Goal: Task Accomplishment & Management: Complete application form

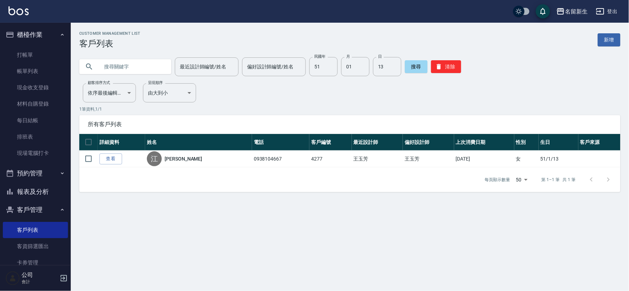
click at [45, 44] on ul "打帳單 帳單列表 現金收支登錄 材料自購登錄 每日結帳 排班表 現場電腦打卡" at bounding box center [35, 104] width 65 height 120
click at [47, 52] on link "打帳單" at bounding box center [35, 55] width 65 height 16
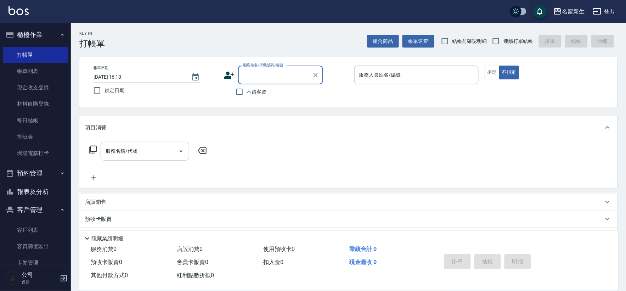
click at [227, 73] on icon at bounding box center [229, 75] width 10 height 7
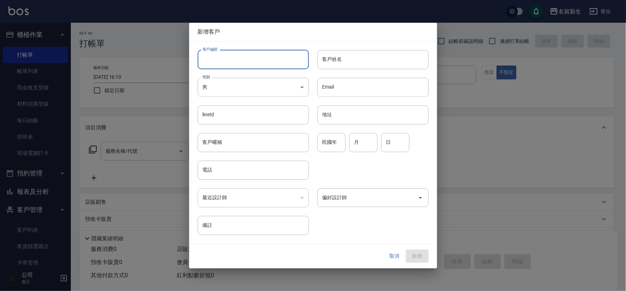
click at [234, 59] on input "客戶編號" at bounding box center [253, 59] width 111 height 19
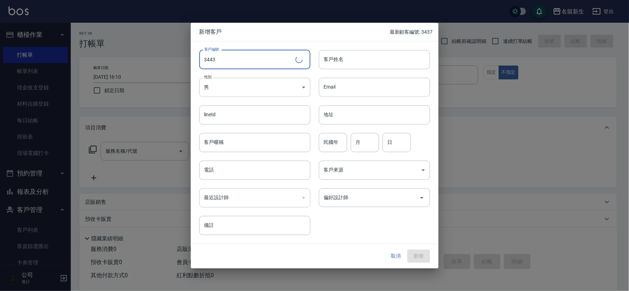
type input "3443"
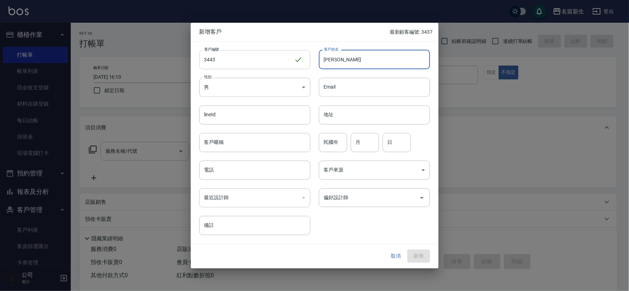
type input "[PERSON_NAME]"
type input "84"
type input "0"
type input "12"
type input "28"
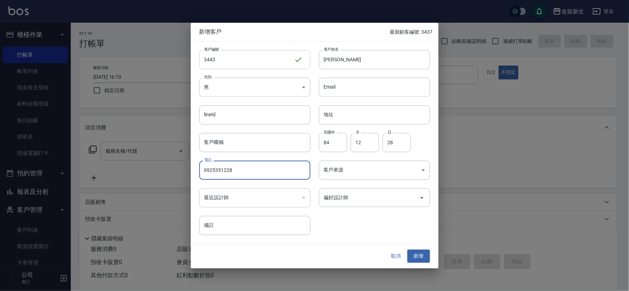
type input "0925351228"
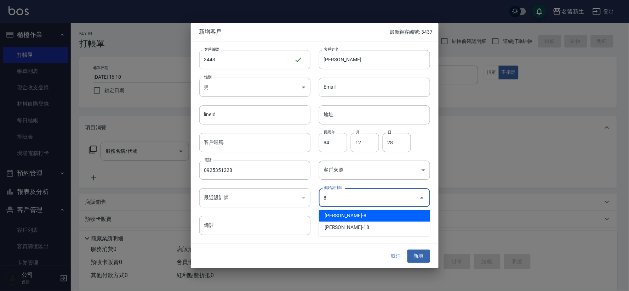
type input "陳欣如"
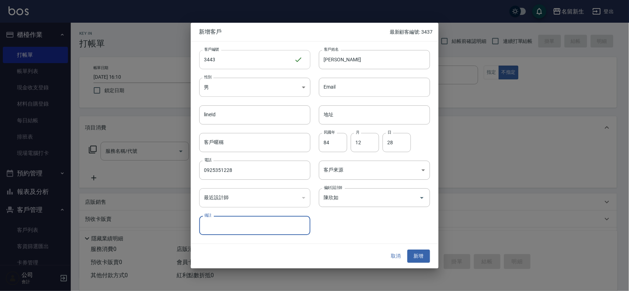
click at [407, 250] on button "新增" at bounding box center [418, 256] width 23 height 13
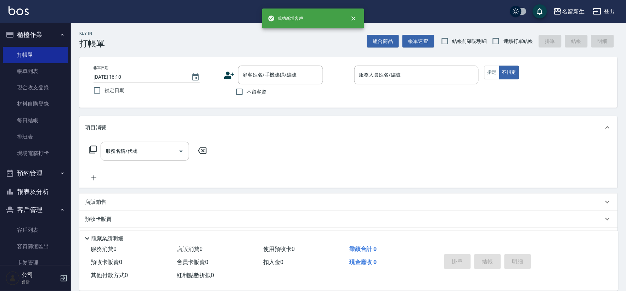
click at [234, 76] on icon at bounding box center [229, 75] width 11 height 11
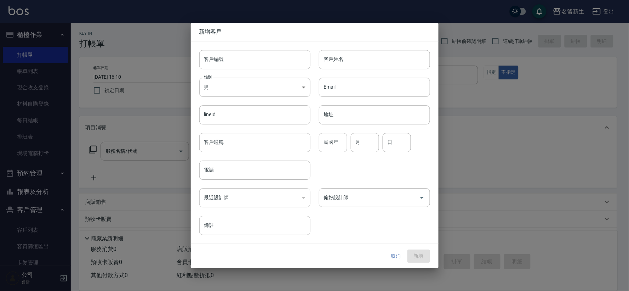
click at [238, 68] on input "客戶編號" at bounding box center [254, 59] width 111 height 19
type input "3442"
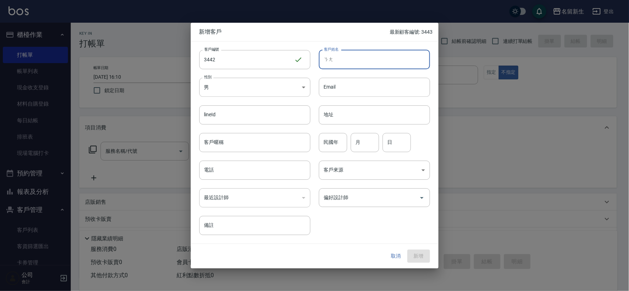
type input "囔"
type input "湯文優"
type input "81"
type input "04"
type input "25"
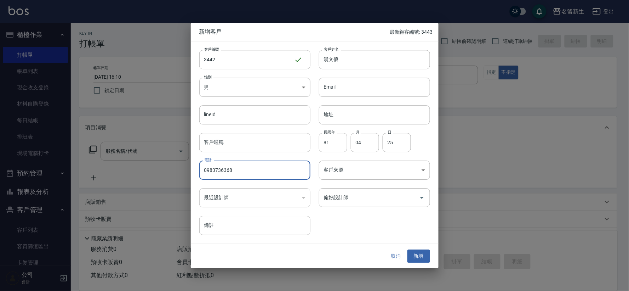
type input "0983736368"
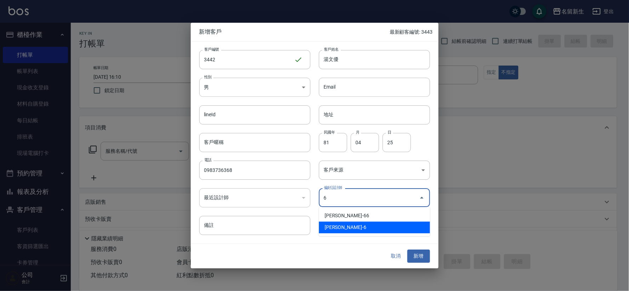
type input "謝宛茹"
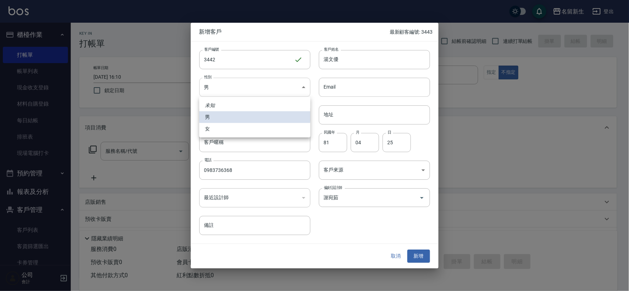
click at [265, 86] on body "名留新生 登出 櫃檯作業 打帳單 帳單列表 現金收支登錄 材料自購登錄 每日結帳 排班表 現場電腦打卡 預約管理 預約管理 單日預約紀錄 單週預約紀錄 報表及…" at bounding box center [314, 173] width 629 height 346
click at [249, 129] on li "女" at bounding box center [254, 129] width 111 height 12
type input "[DEMOGRAPHIC_DATA]"
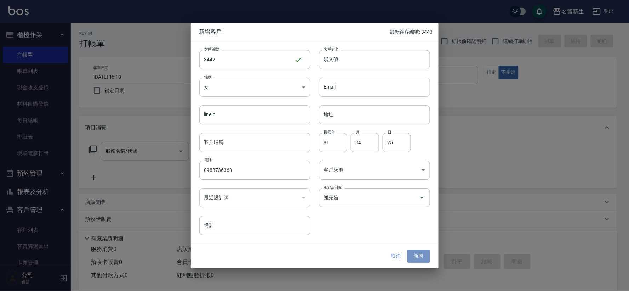
drag, startPoint x: 420, startPoint y: 260, endPoint x: 422, endPoint y: 256, distance: 5.2
click at [421, 258] on button "新增" at bounding box center [418, 256] width 23 height 13
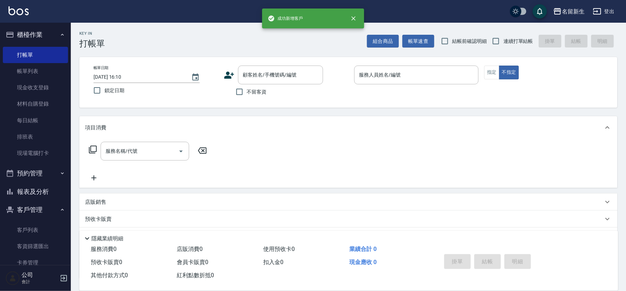
click at [228, 73] on icon at bounding box center [229, 75] width 10 height 7
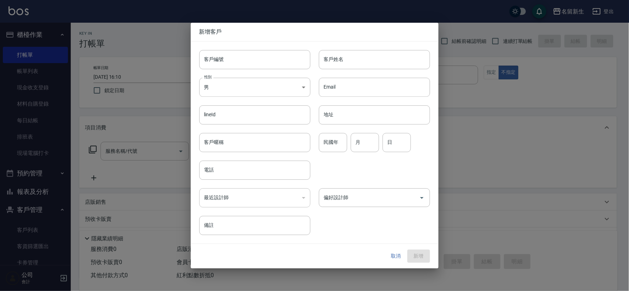
click at [240, 55] on input "客戶編號" at bounding box center [254, 59] width 111 height 19
type input "3441"
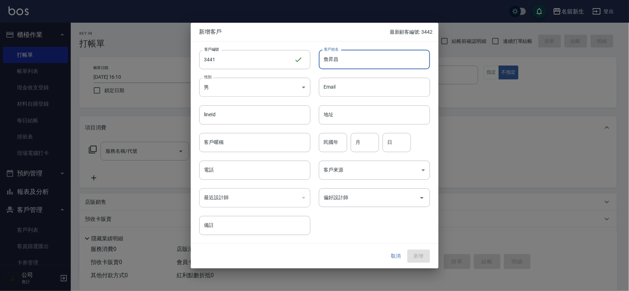
type input "詹昇昌"
type input "84"
type input "02"
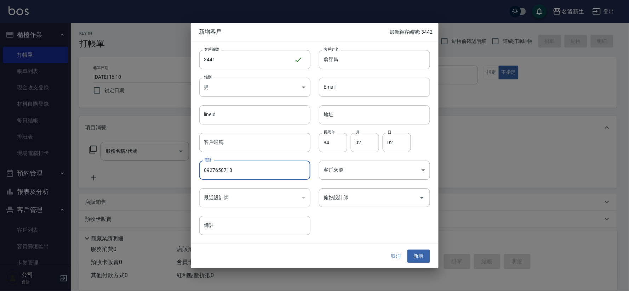
type input "0927658718"
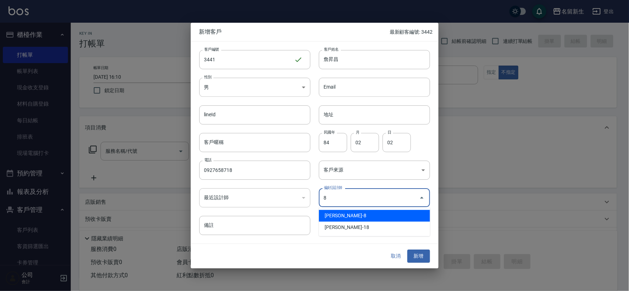
type input "陳欣如"
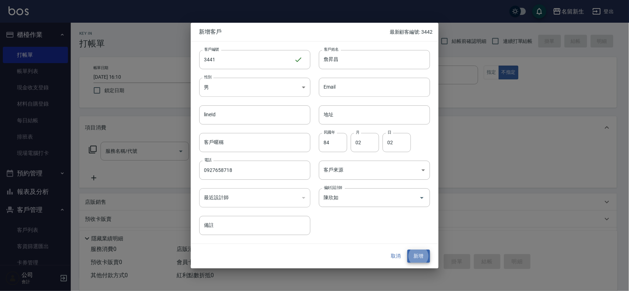
click at [407, 250] on button "新增" at bounding box center [418, 256] width 23 height 13
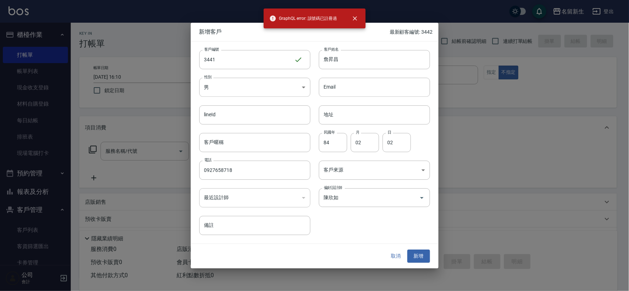
click at [397, 254] on button "取消" at bounding box center [396, 256] width 23 height 13
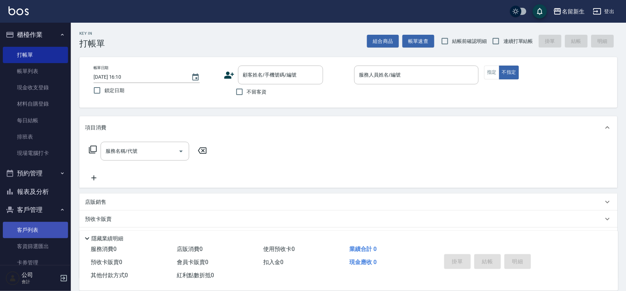
click at [49, 228] on link "客戶列表" at bounding box center [35, 230] width 65 height 16
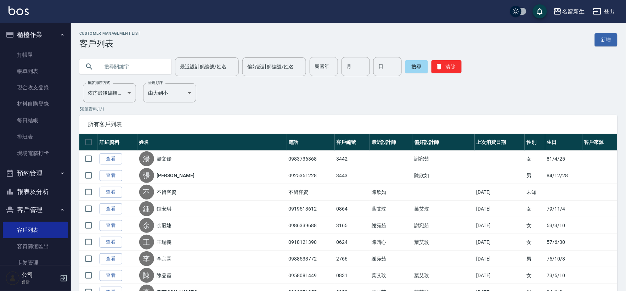
click at [309, 64] on input "民國年" at bounding box center [323, 66] width 28 height 19
click at [152, 68] on input "text" at bounding box center [132, 66] width 67 height 19
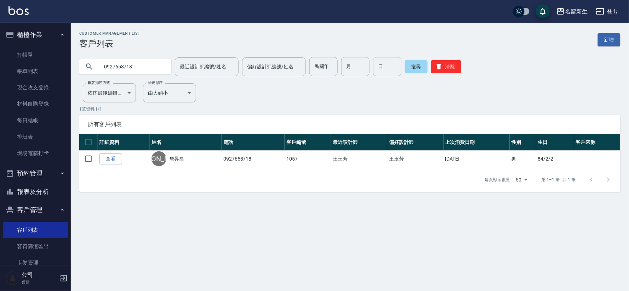
type input "0927658718"
click at [23, 56] on link "打帳單" at bounding box center [35, 55] width 65 height 16
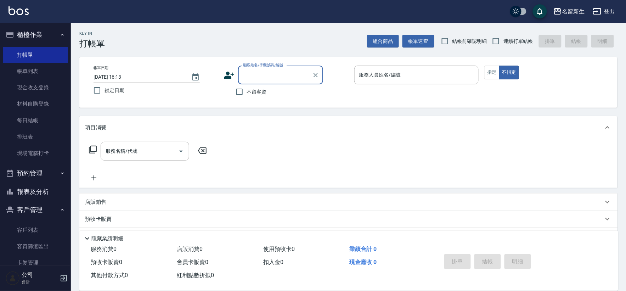
click at [227, 75] on icon at bounding box center [229, 75] width 10 height 7
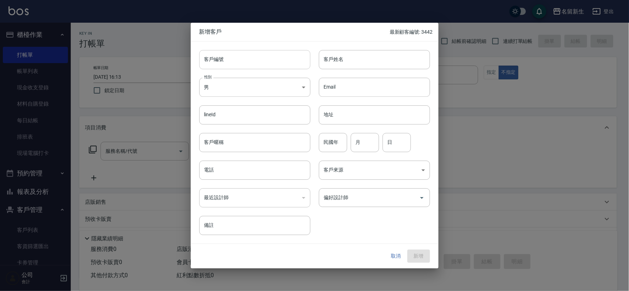
click at [246, 57] on input "客戶編號" at bounding box center [254, 59] width 111 height 19
type input "3440"
click at [406, 61] on input "[PERSON_NAME]" at bounding box center [374, 59] width 111 height 19
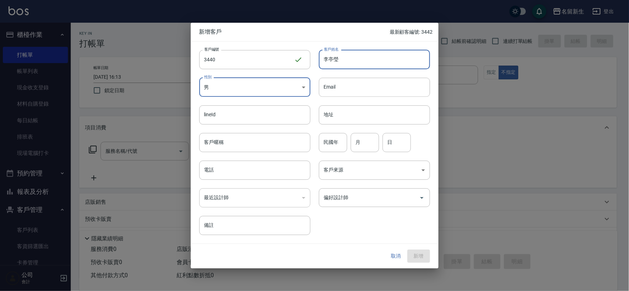
type input "李亭瑩"
click at [249, 87] on body "名留新生 登出 櫃檯作業 打帳單 帳單列表 現金收支登錄 材料自購登錄 每日結帳 排班表 現場電腦打卡 預約管理 預約管理 單日預約紀錄 單週預約紀錄 報表及…" at bounding box center [314, 173] width 629 height 346
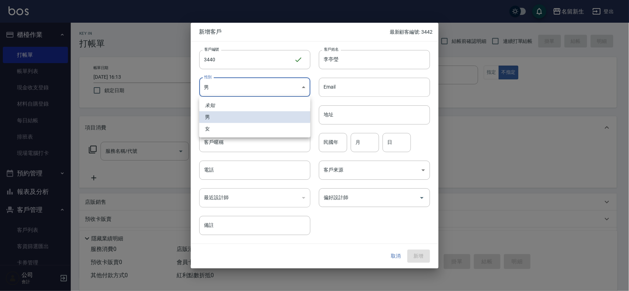
click at [245, 133] on li "女" at bounding box center [254, 129] width 111 height 12
type input "[DEMOGRAPHIC_DATA]"
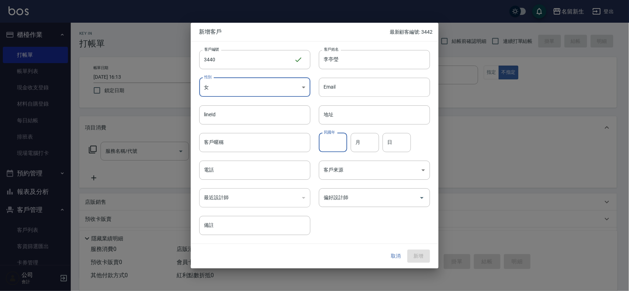
click at [343, 144] on input "民國年" at bounding box center [333, 142] width 28 height 19
type input "81"
type input "02"
type input "24"
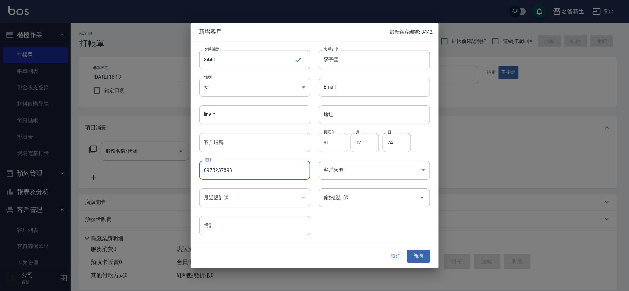
type input "0973237893"
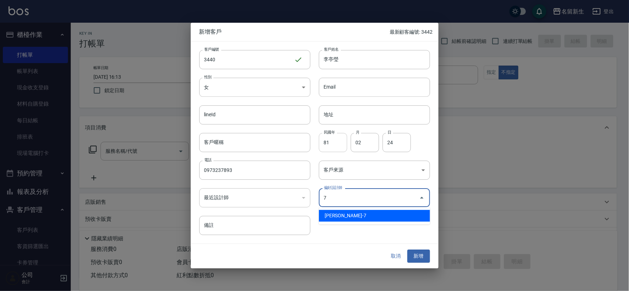
type input "陳晴心"
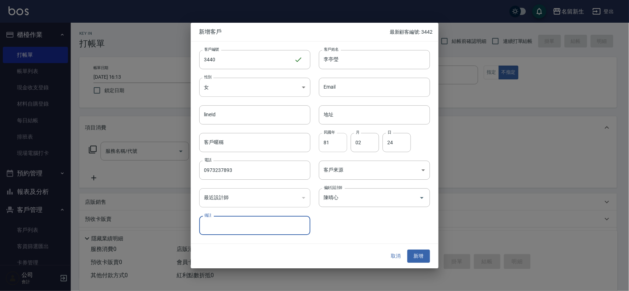
click at [407, 250] on button "新增" at bounding box center [418, 256] width 23 height 13
